Goal: Information Seeking & Learning: Learn about a topic

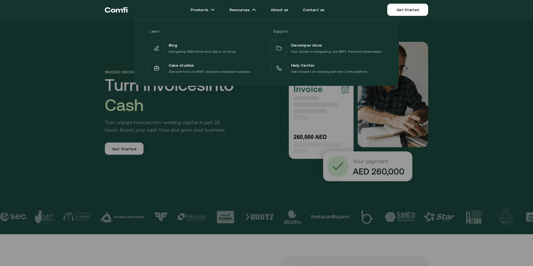
click at [223, 152] on div at bounding box center [266, 153] width 533 height 266
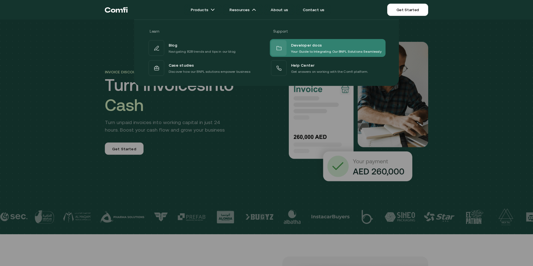
click at [332, 51] on p "Your Guide to Integrating Our BNPL Solutions Seamlessly" at bounding box center [336, 52] width 91 height 6
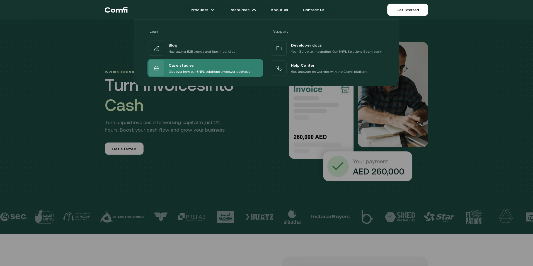
click at [236, 70] on p "Discover how our BNPL solutions empower business" at bounding box center [210, 72] width 82 height 6
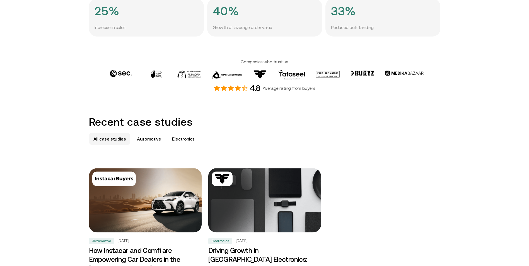
scroll to position [223, 0]
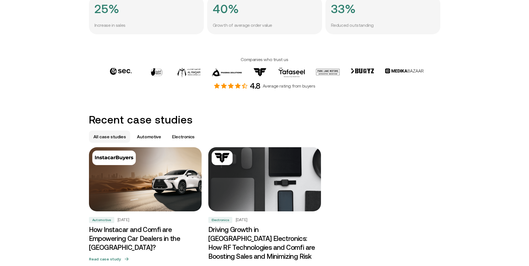
click at [154, 199] on img at bounding box center [145, 179] width 118 height 67
